Goal: Task Accomplishment & Management: Complete application form

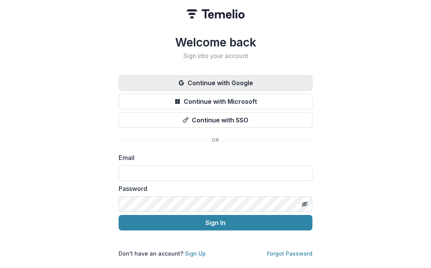
click at [246, 78] on button "Continue with Google" at bounding box center [216, 83] width 194 height 16
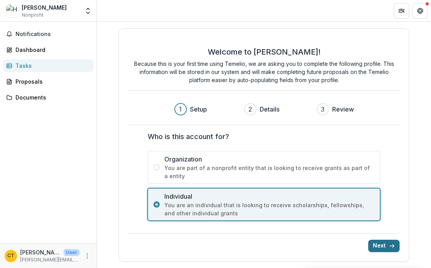
click at [377, 243] on button "Next" at bounding box center [383, 246] width 31 height 12
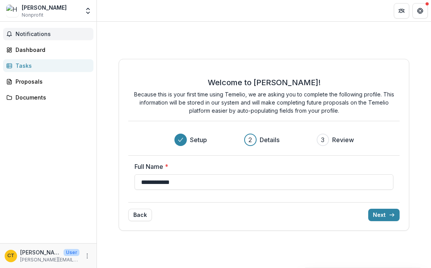
click at [33, 30] on button "Notifications" at bounding box center [48, 34] width 90 height 12
click at [36, 9] on div "[PERSON_NAME]" at bounding box center [44, 7] width 45 height 8
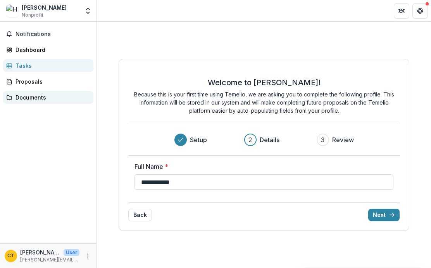
click at [36, 103] on link "Documents" at bounding box center [48, 97] width 90 height 13
click at [38, 97] on div "Documents" at bounding box center [52, 97] width 72 height 8
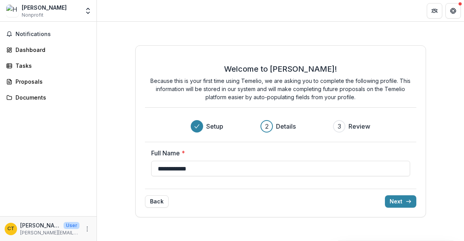
click at [46, 229] on p "[PERSON_NAME]" at bounding box center [40, 225] width 40 height 8
click at [43, 225] on p "[PERSON_NAME]" at bounding box center [40, 225] width 40 height 8
click at [159, 206] on button "Back" at bounding box center [157, 201] width 24 height 12
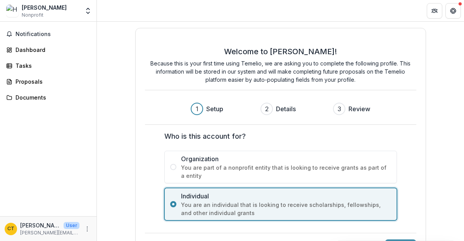
click at [214, 169] on span "You are part of a nonprofit entity that is looking to receive grants as part of…" at bounding box center [286, 172] width 210 height 16
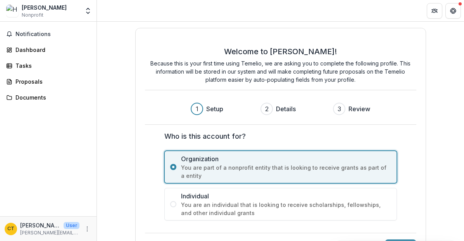
scroll to position [27, 0]
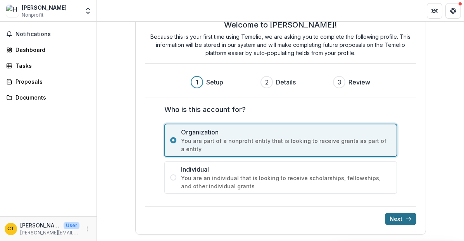
click at [396, 222] on button "Next" at bounding box center [400, 219] width 31 height 12
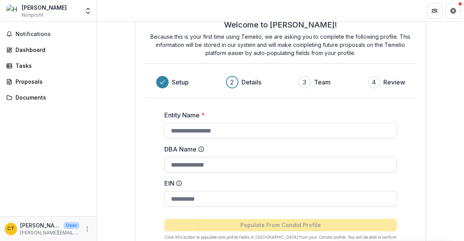
scroll to position [0, 0]
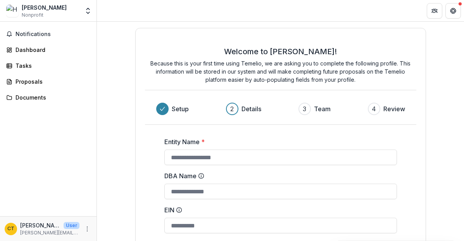
click at [49, 11] on div "Hamza Walker Nonprofit" at bounding box center [44, 10] width 45 height 15
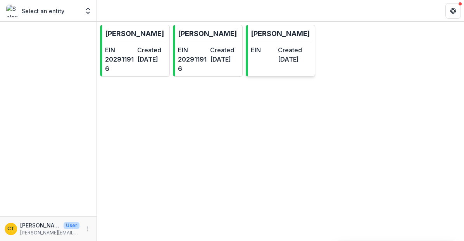
click at [295, 33] on p "[PERSON_NAME]" at bounding box center [280, 33] width 59 height 10
click at [217, 54] on dt "Created" at bounding box center [224, 49] width 29 height 9
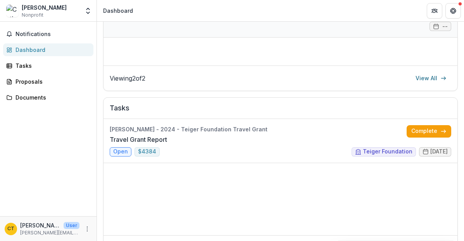
scroll to position [198, 0]
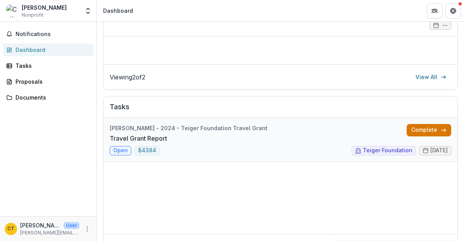
click at [435, 128] on link "Complete" at bounding box center [429, 130] width 45 height 12
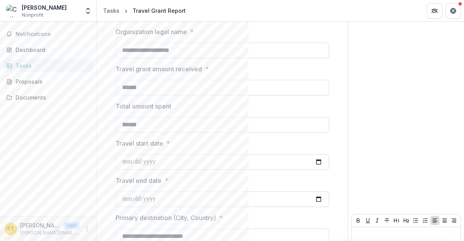
scroll to position [399, 0]
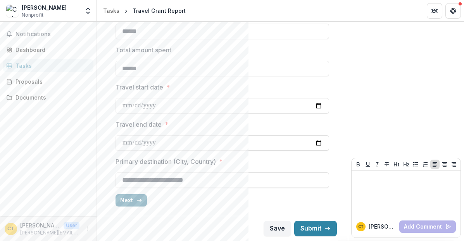
click at [136, 202] on icon "button" at bounding box center [139, 200] width 6 height 6
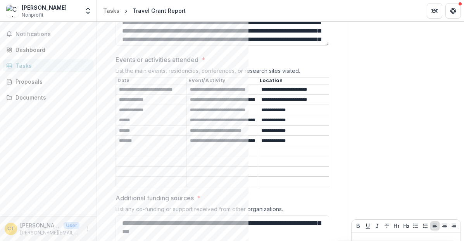
scroll to position [207, 0]
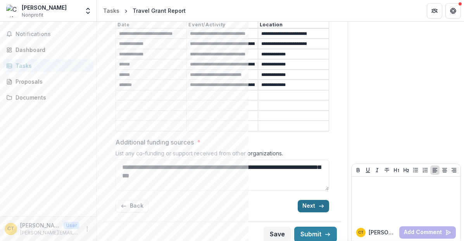
click at [302, 201] on button "Next" at bounding box center [313, 206] width 31 height 12
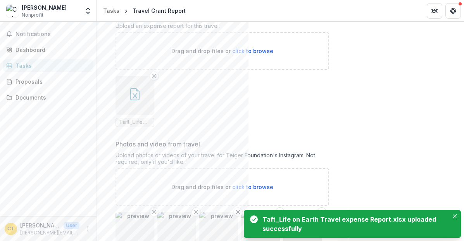
scroll to position [112, 0]
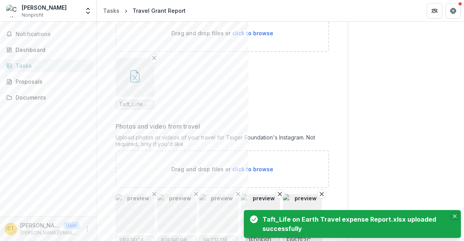
click at [456, 217] on icon "Close" at bounding box center [455, 216] width 4 height 4
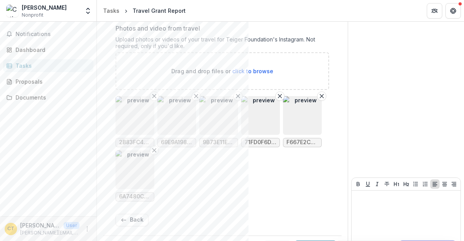
scroll to position [230, 0]
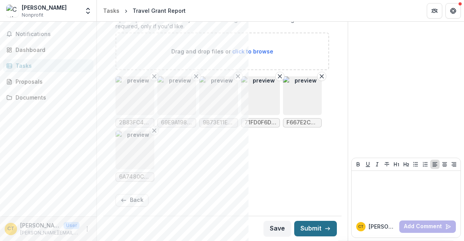
click at [312, 227] on button "Submit" at bounding box center [315, 229] width 43 height 16
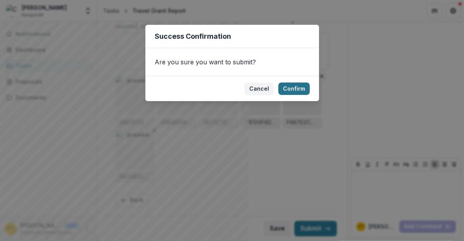
click at [295, 93] on button "Confirm" at bounding box center [293, 89] width 31 height 12
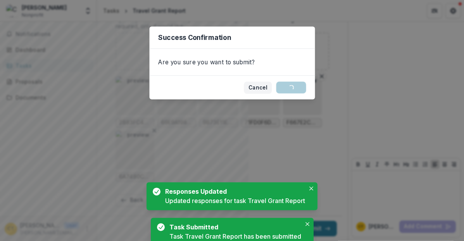
scroll to position [233, 0]
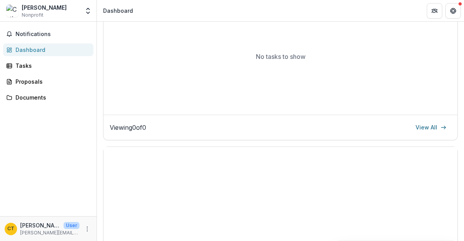
scroll to position [429, 0]
